Goal: Task Accomplishment & Management: Use online tool/utility

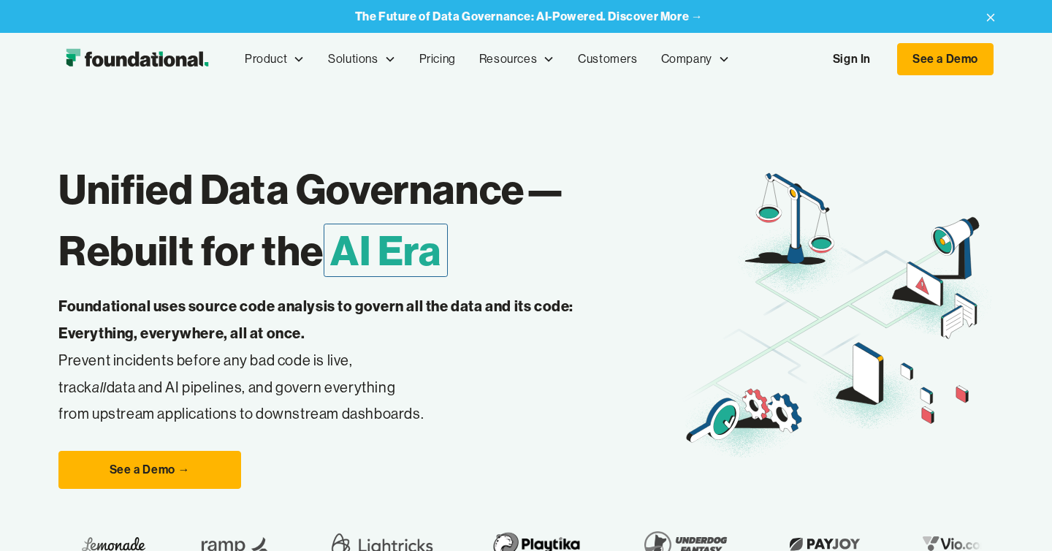
click at [865, 66] on link "Sign In" at bounding box center [852, 59] width 67 height 31
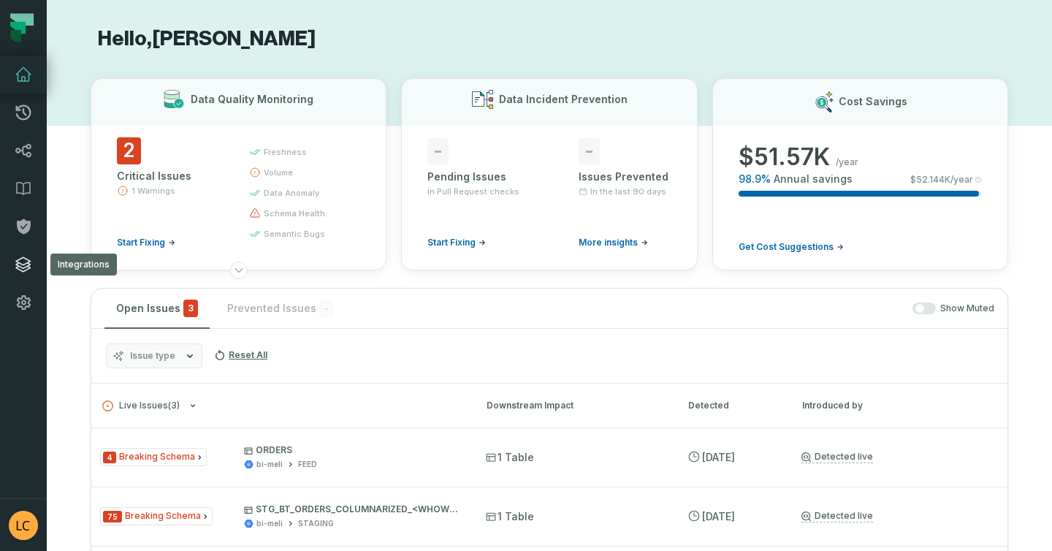
click at [29, 255] on link "Integrations" at bounding box center [23, 265] width 47 height 38
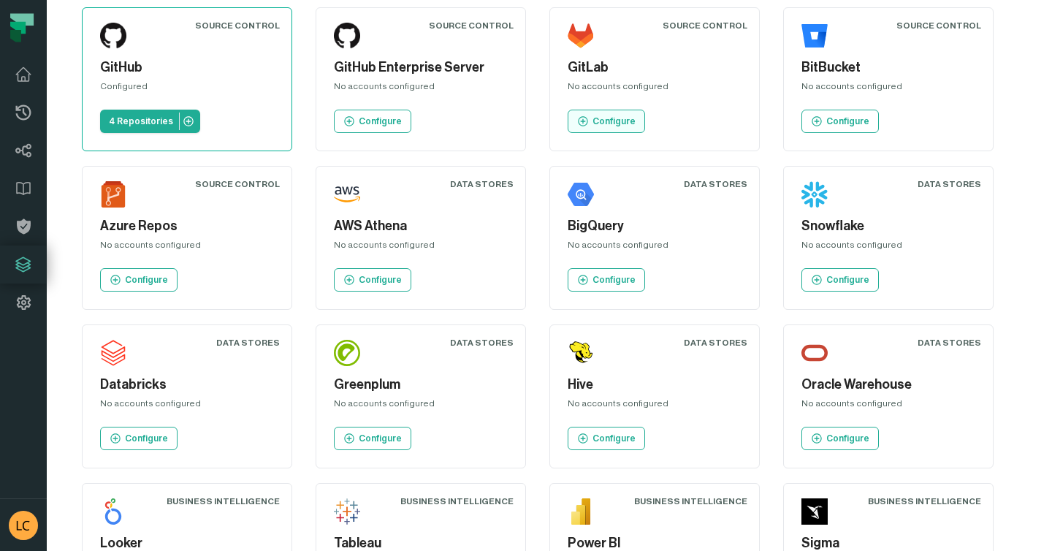
scroll to position [70, 0]
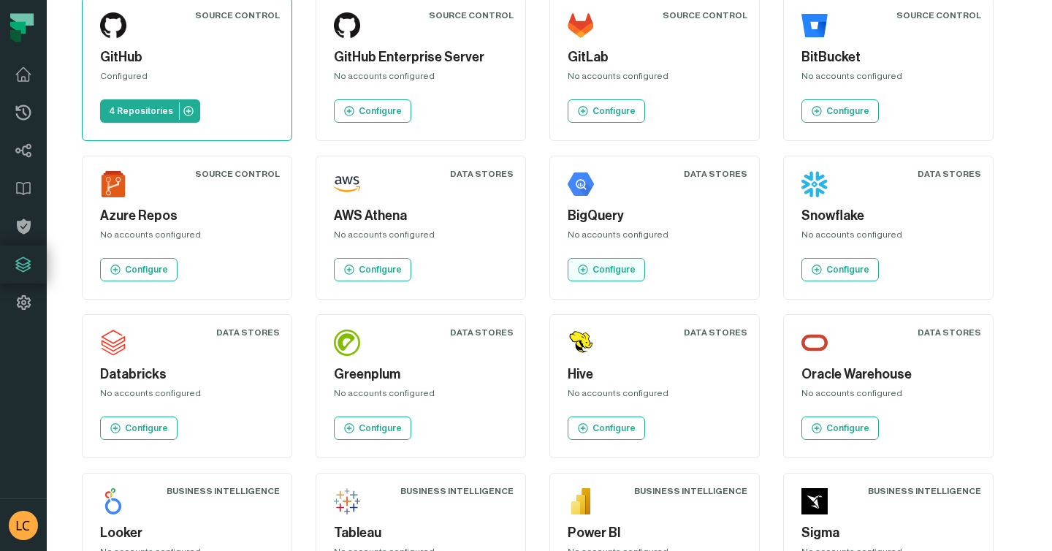
click at [628, 278] on link "Configure" at bounding box center [606, 269] width 77 height 23
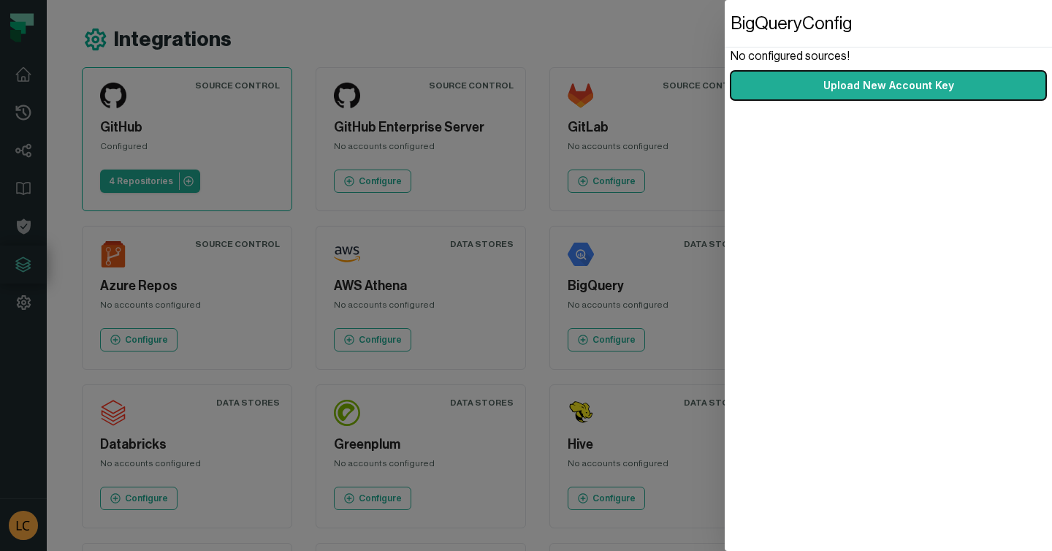
click at [725, 143] on dialog "BigQuery Config No configured sources! Upload New Account Key" at bounding box center [888, 275] width 327 height 551
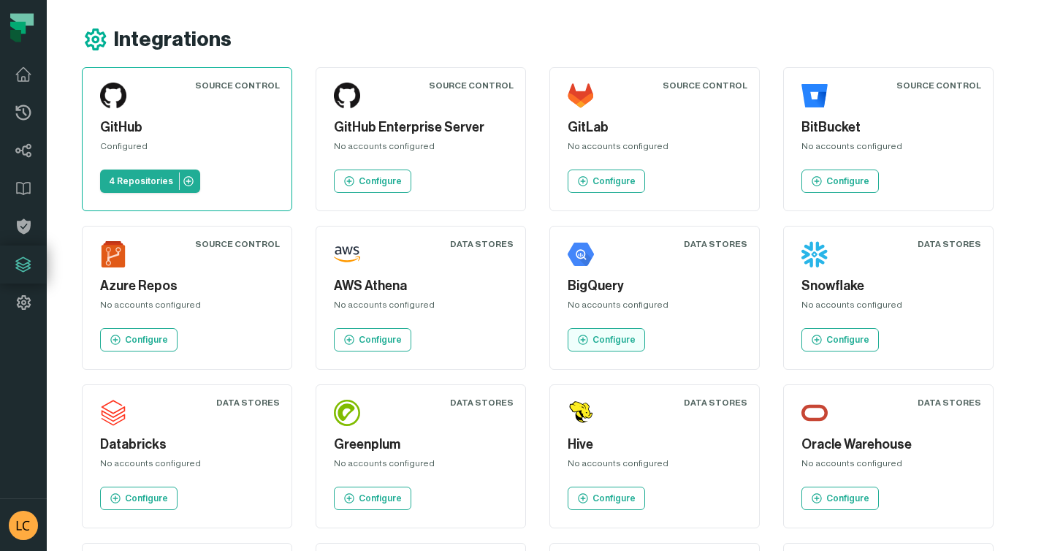
click at [625, 335] on p "Configure" at bounding box center [614, 340] width 43 height 12
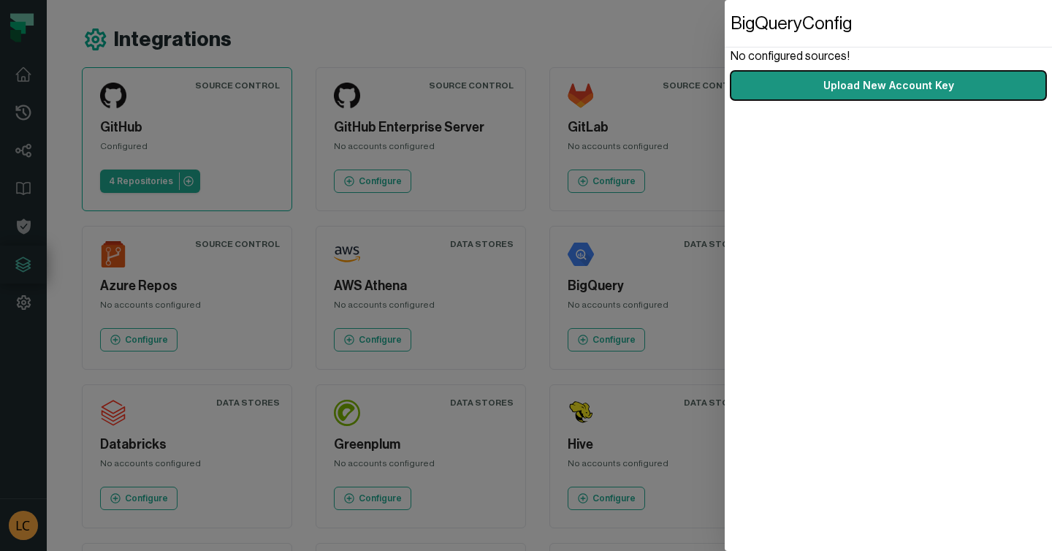
click at [865, 84] on button "Upload New Account Key" at bounding box center [889, 85] width 316 height 29
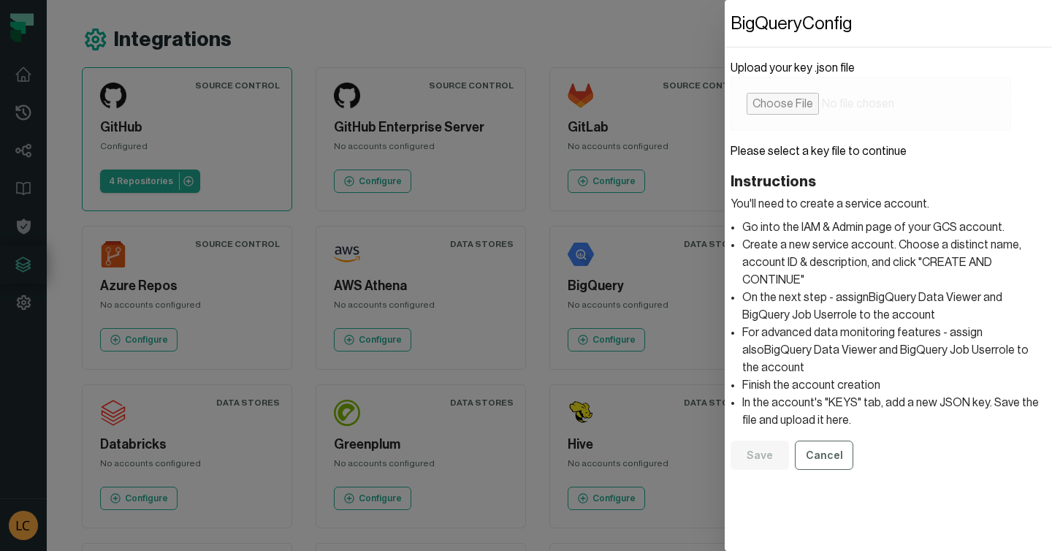
click at [725, 255] on dialog "BigQuery Config Upload your key .json file Please select a key file to continue…" at bounding box center [888, 275] width 327 height 551
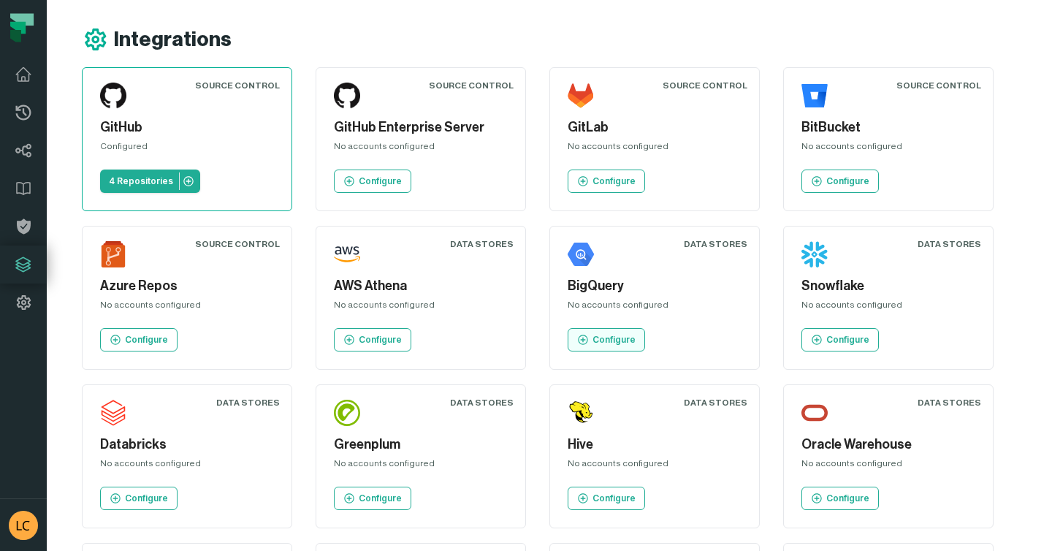
click at [611, 336] on p "Configure" at bounding box center [614, 340] width 43 height 12
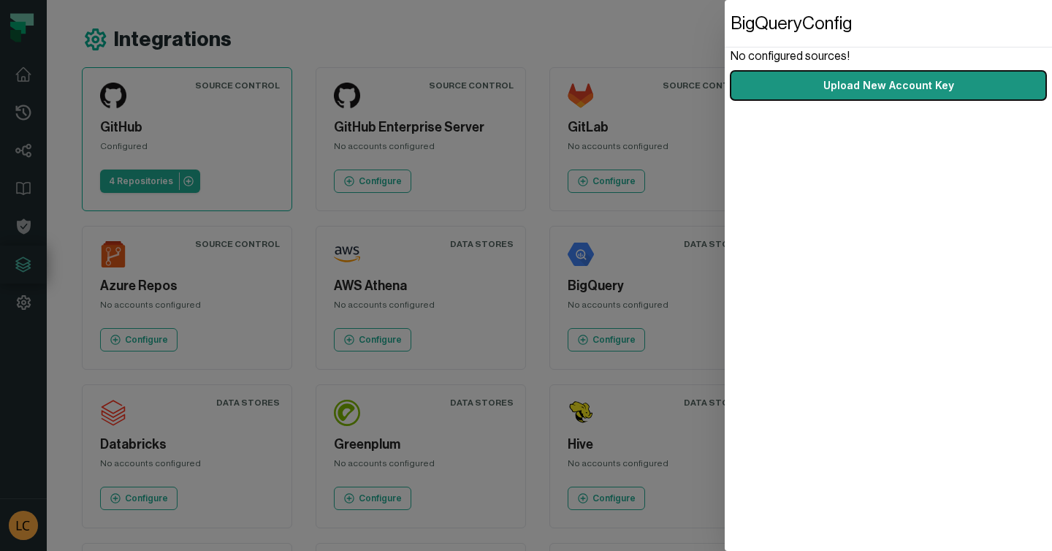
click at [862, 88] on button "Upload New Account Key" at bounding box center [889, 85] width 316 height 29
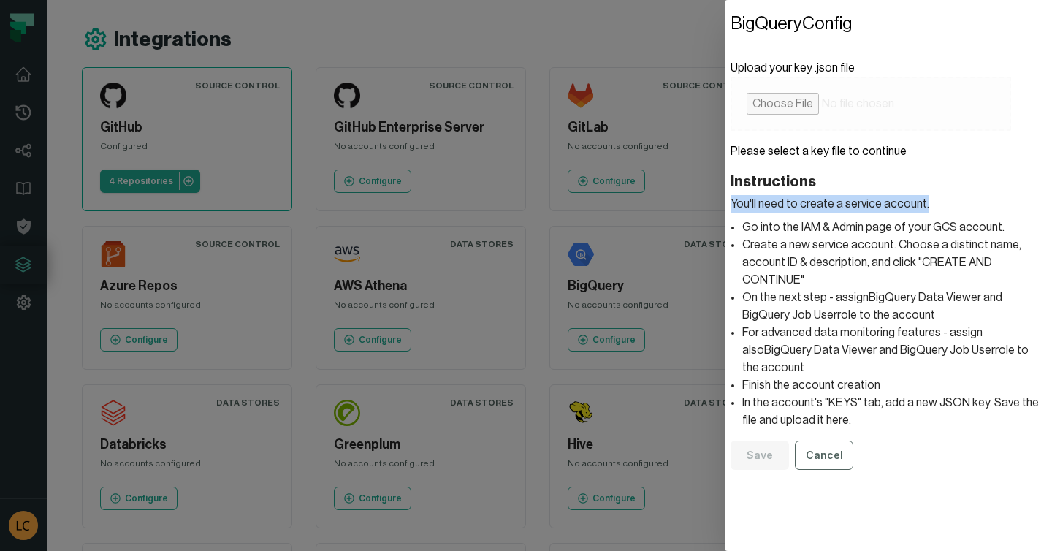
drag, startPoint x: 921, startPoint y: 203, endPoint x: 730, endPoint y: 203, distance: 190.7
click at [730, 204] on dialog "BigQuery Config Upload your key .json file Please select a key file to continue…" at bounding box center [888, 275] width 327 height 551
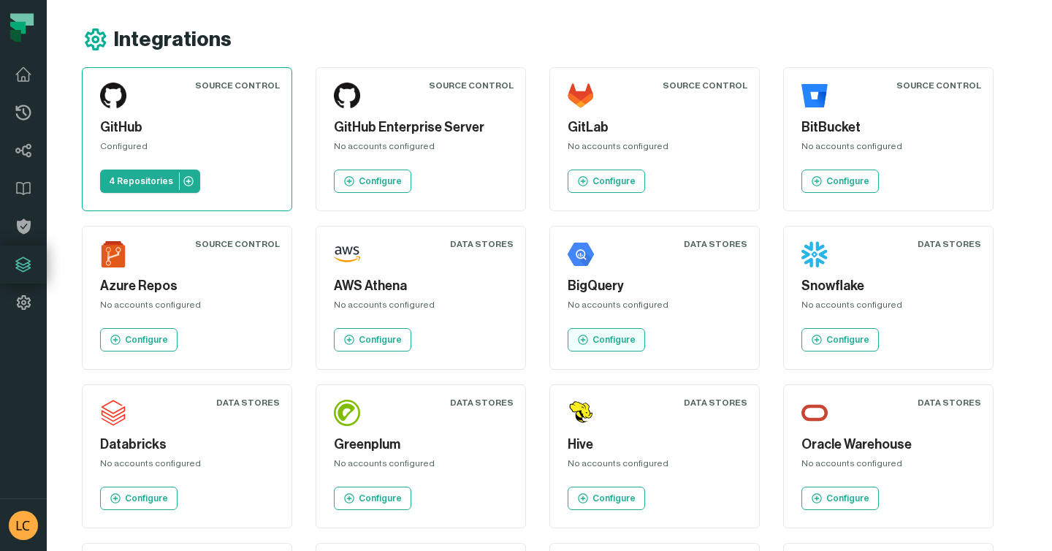
click at [629, 344] on p "Configure" at bounding box center [614, 340] width 43 height 12
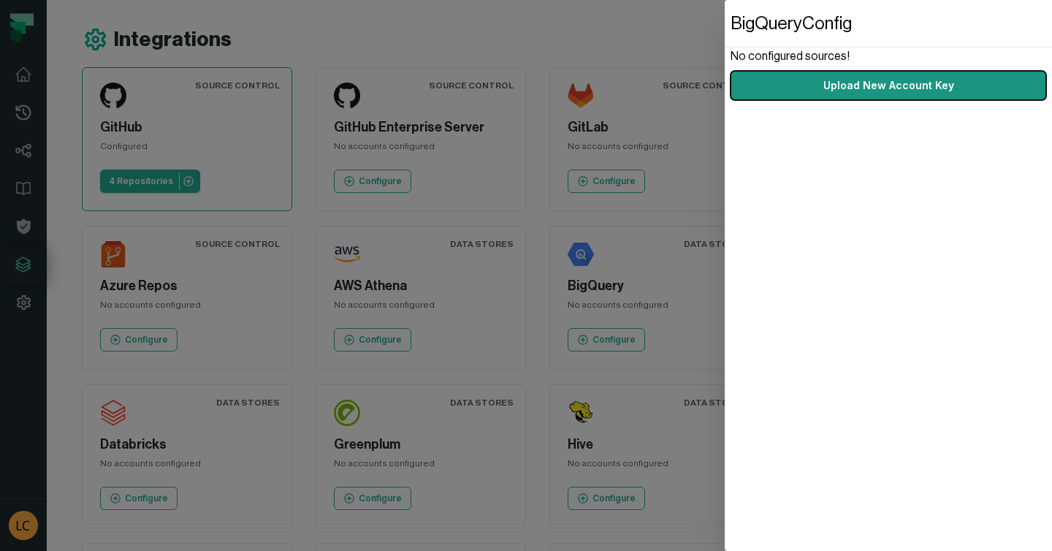
click at [915, 97] on button "Upload New Account Key" at bounding box center [889, 85] width 316 height 29
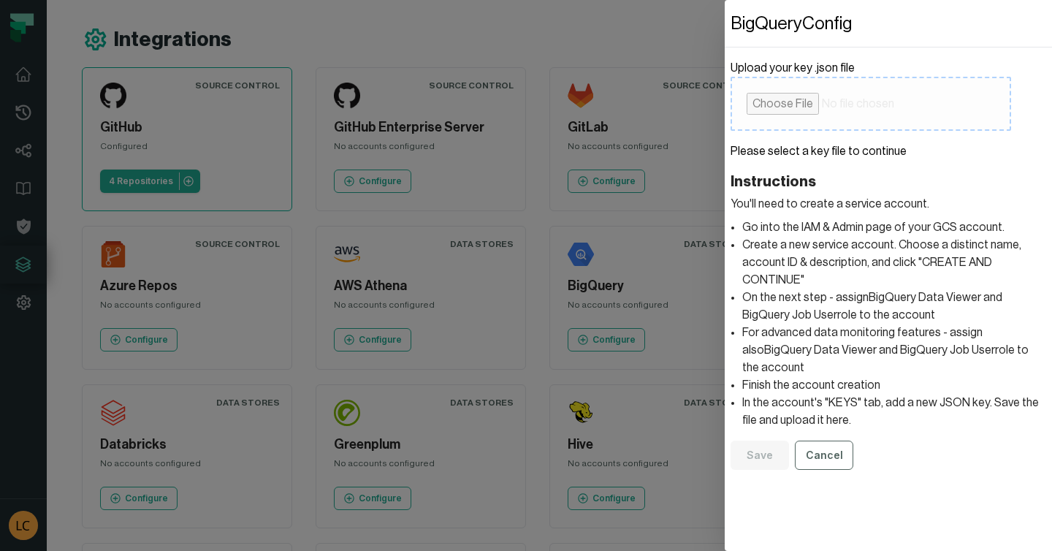
click at [772, 106] on input "Upload your key .json file" at bounding box center [871, 104] width 281 height 54
click at [781, 96] on input "Upload your key .json file" at bounding box center [871, 104] width 281 height 54
type input "**********"
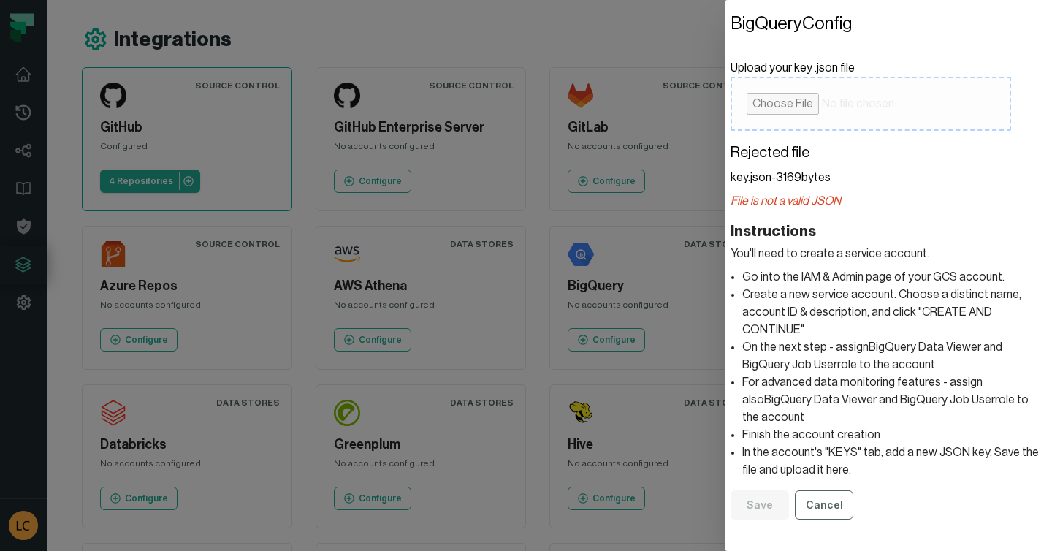
click at [787, 113] on input "Upload your key .json file" at bounding box center [871, 104] width 281 height 54
type input "**********"
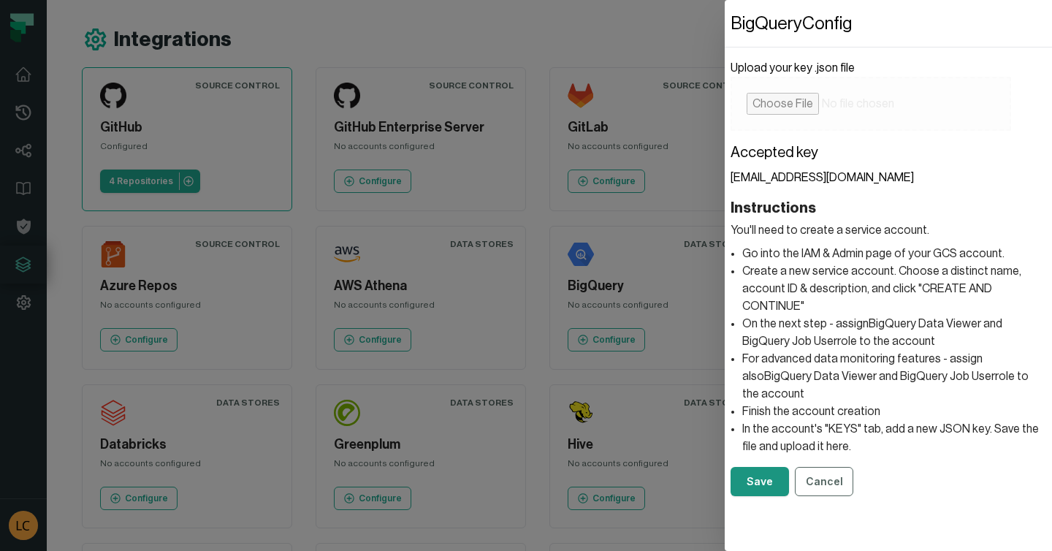
click at [762, 467] on button "Save" at bounding box center [760, 481] width 58 height 29
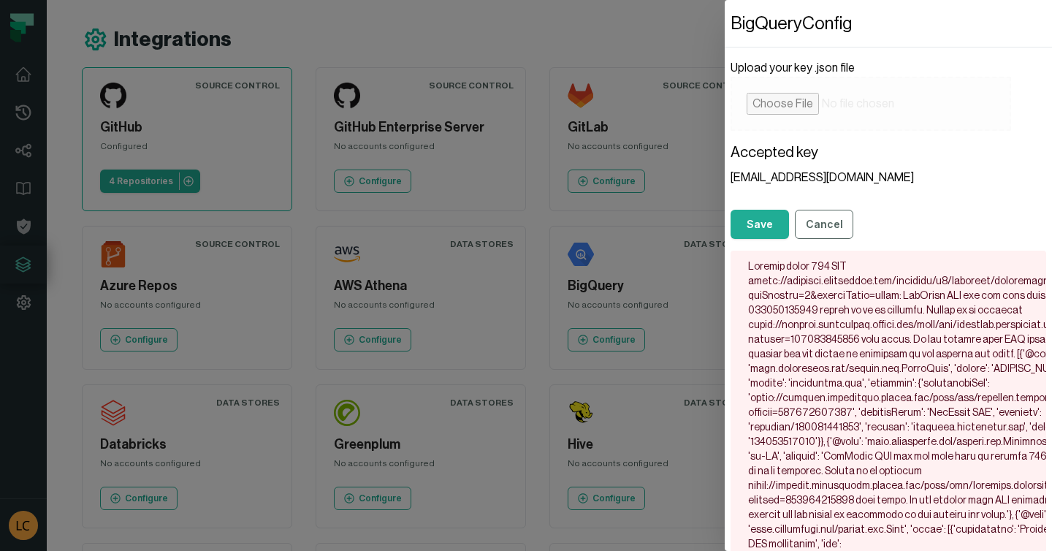
click at [852, 445] on div at bounding box center [889, 420] width 316 height 339
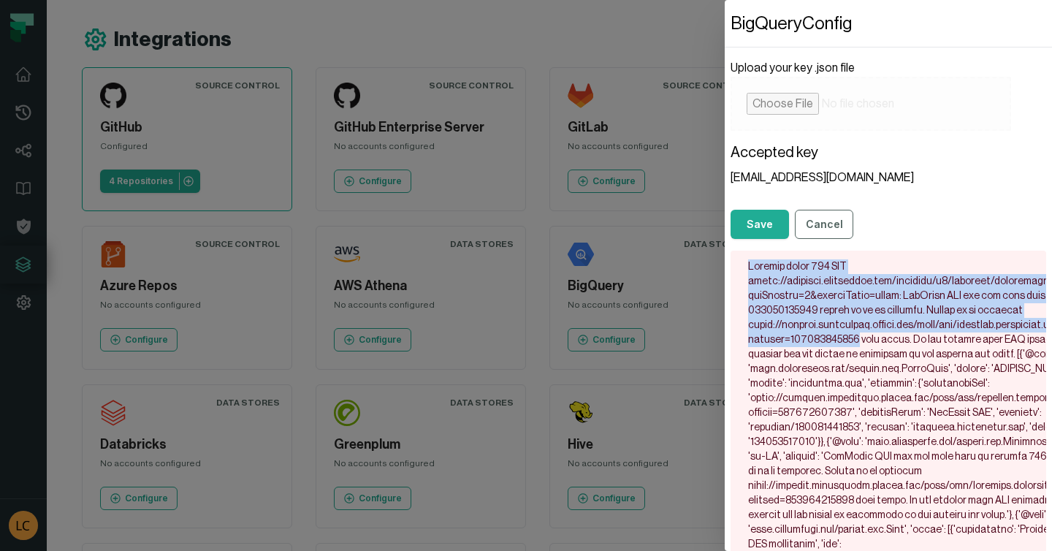
drag, startPoint x: 748, startPoint y: 324, endPoint x: 848, endPoint y: 333, distance: 100.5
click at [849, 333] on div at bounding box center [889, 420] width 316 height 339
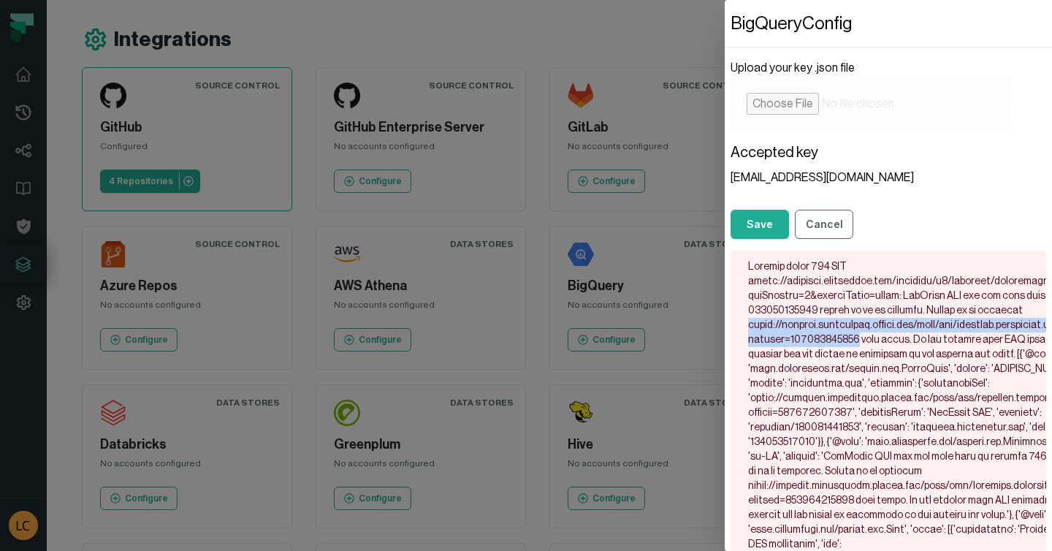
drag, startPoint x: 851, startPoint y: 337, endPoint x: 748, endPoint y: 327, distance: 103.5
click at [748, 327] on div at bounding box center [889, 420] width 316 height 339
copy div "https://console.developers.google.com/apis/api/bigquery.googleapis.com/overview…"
